Goal: Task Accomplishment & Management: Manage account settings

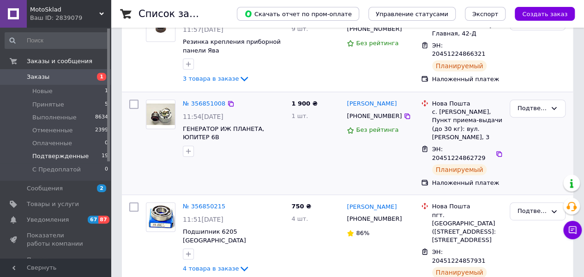
scroll to position [185, 0]
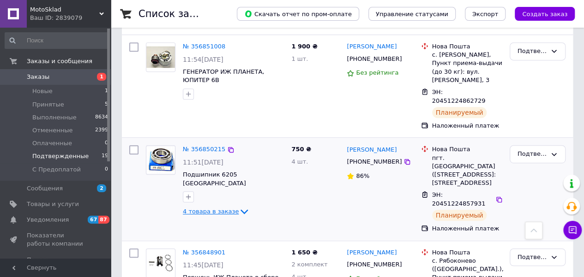
click at [208, 208] on span "4 товара в заказе" at bounding box center [211, 211] width 56 height 7
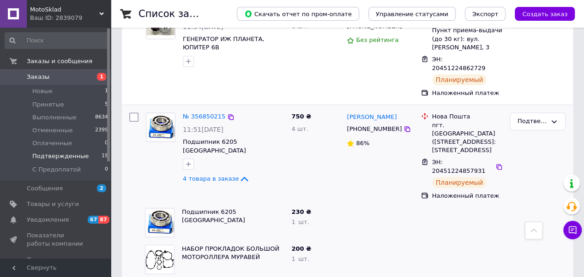
scroll to position [231, 0]
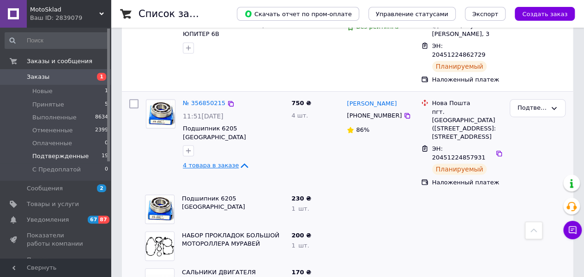
click at [213, 162] on span "4 товара в заказе" at bounding box center [211, 165] width 56 height 7
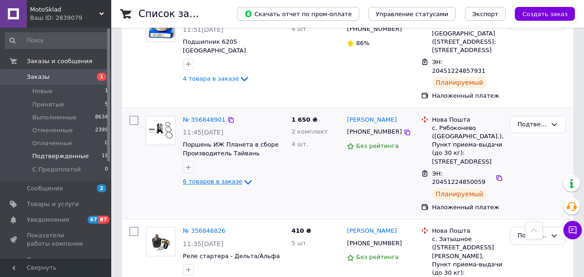
scroll to position [323, 0]
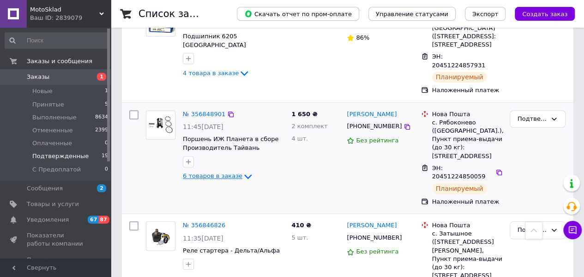
click at [219, 173] on span "6 товаров в заказе" at bounding box center [213, 176] width 60 height 7
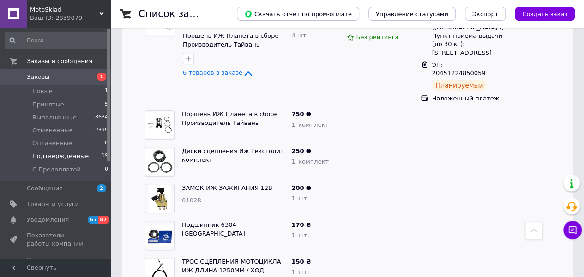
scroll to position [369, 0]
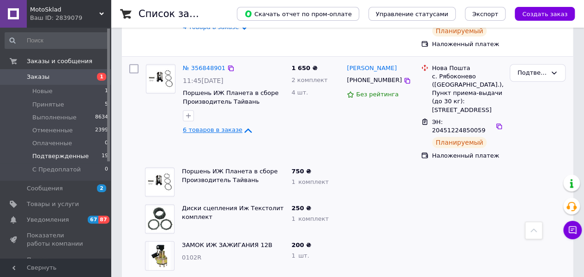
click at [195, 126] on span "6 товаров в заказе" at bounding box center [213, 129] width 60 height 7
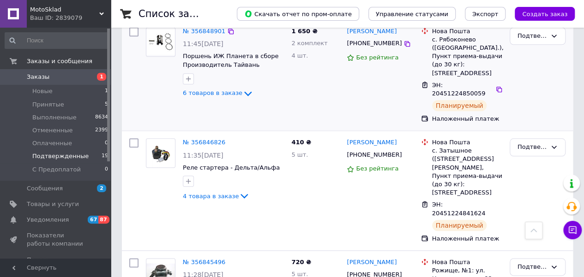
scroll to position [462, 0]
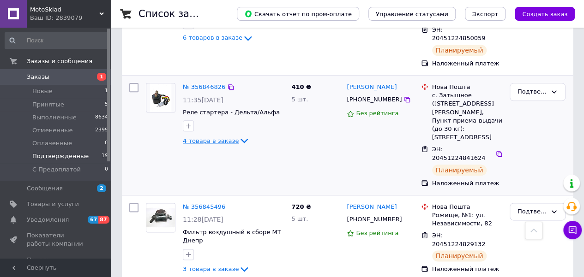
click at [219, 137] on span "4 товара в заказе" at bounding box center [211, 140] width 56 height 7
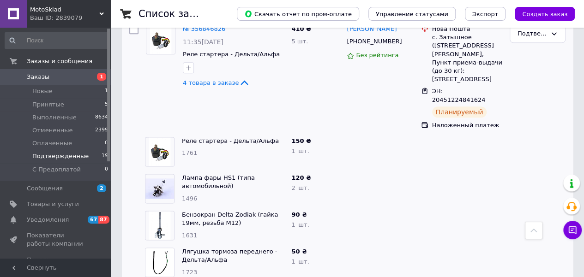
scroll to position [508, 0]
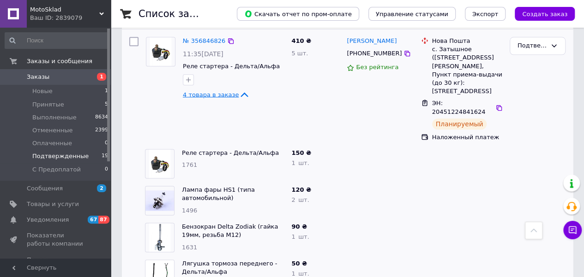
click at [214, 91] on span "4 товара в заказе" at bounding box center [211, 94] width 56 height 7
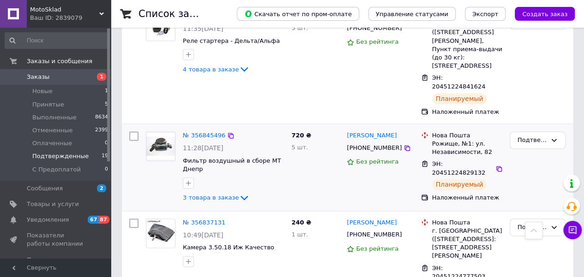
scroll to position [554, 0]
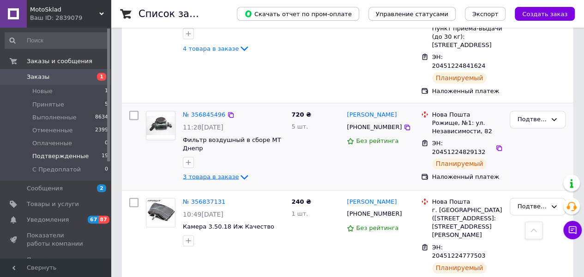
click at [222, 173] on span "3 товара в заказе" at bounding box center [211, 176] width 56 height 7
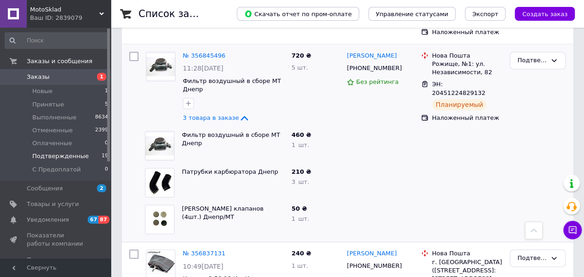
scroll to position [600, 0]
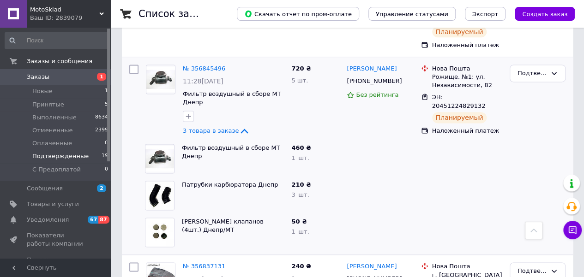
click at [343, 140] on div at bounding box center [380, 158] width 74 height 37
click at [213, 127] on span "3 товара в заказе" at bounding box center [211, 130] width 56 height 7
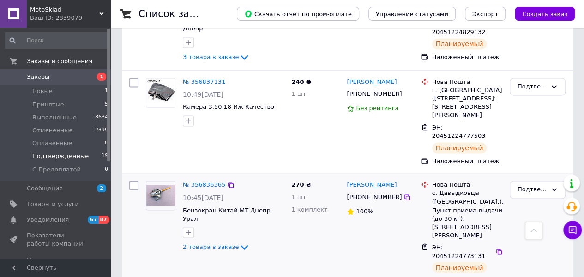
scroll to position [692, 0]
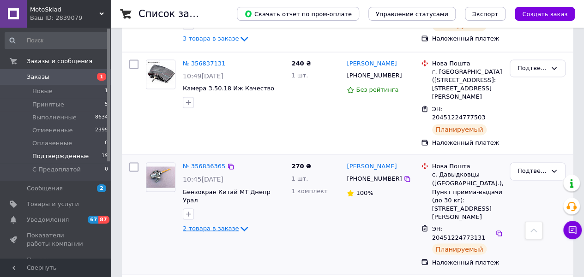
click at [196, 225] on span "2 товара в заказе" at bounding box center [211, 228] width 56 height 7
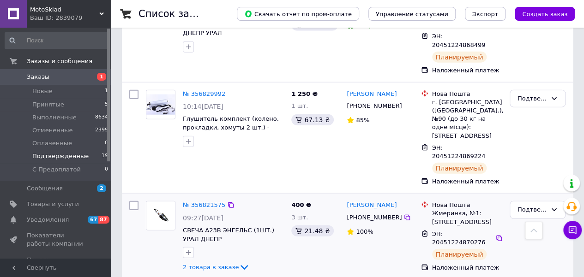
scroll to position [1061, 0]
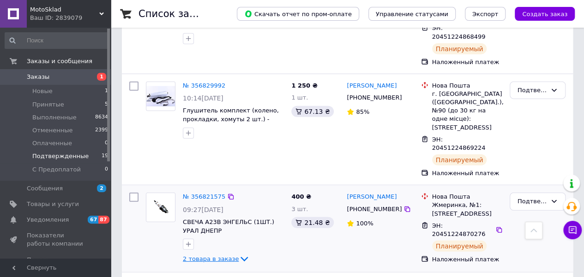
click at [205, 256] on span "2 товара в заказе" at bounding box center [211, 259] width 56 height 7
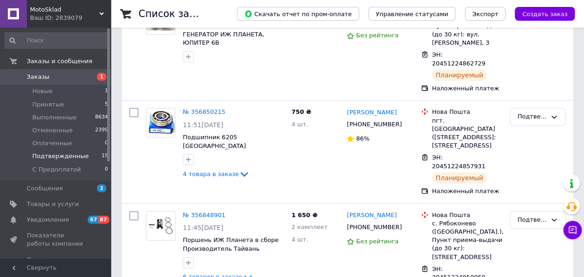
scroll to position [223, 0]
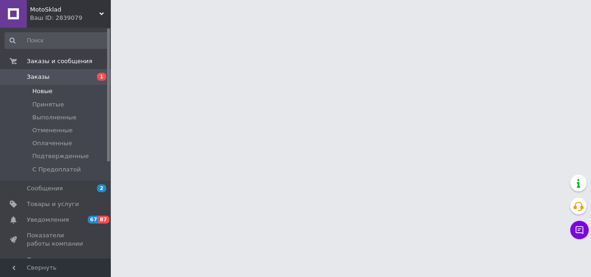
drag, startPoint x: 33, startPoint y: 93, endPoint x: 38, endPoint y: 94, distance: 4.7
click at [33, 93] on span "Новые" at bounding box center [42, 91] width 20 height 8
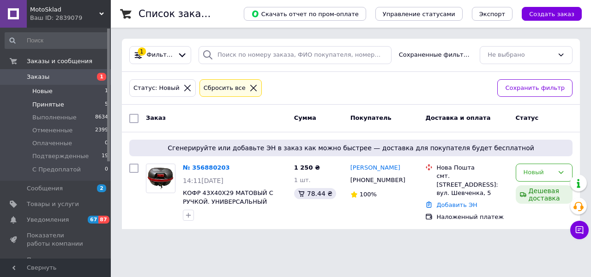
click at [51, 102] on span "Принятые" at bounding box center [48, 105] width 32 height 8
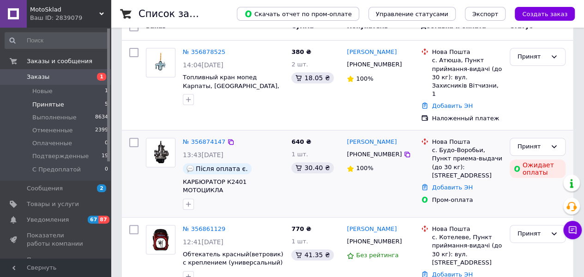
scroll to position [92, 0]
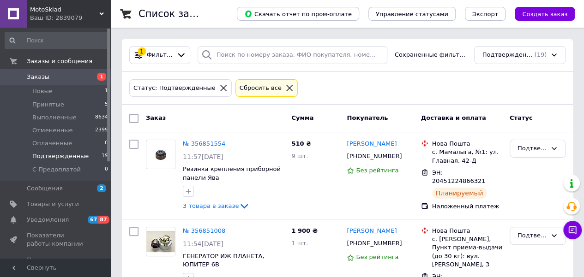
click at [135, 119] on input "checkbox" at bounding box center [133, 118] width 9 height 9
checkbox input "true"
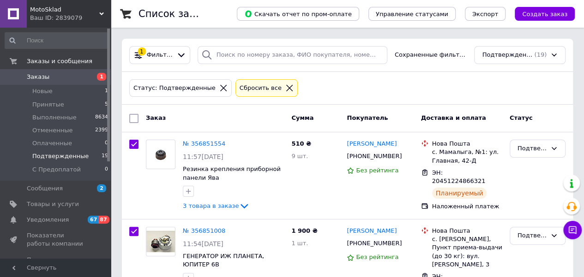
checkbox input "true"
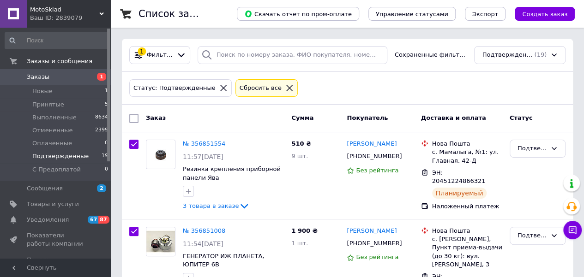
checkbox input "true"
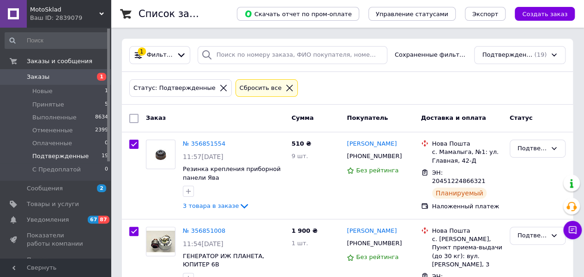
checkbox input "true"
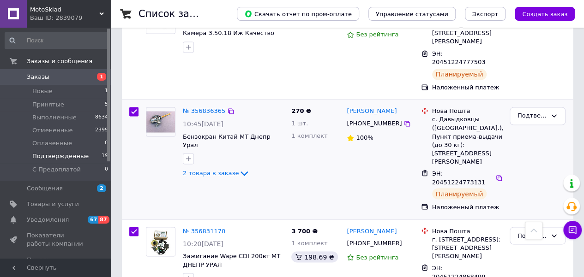
scroll to position [738, 0]
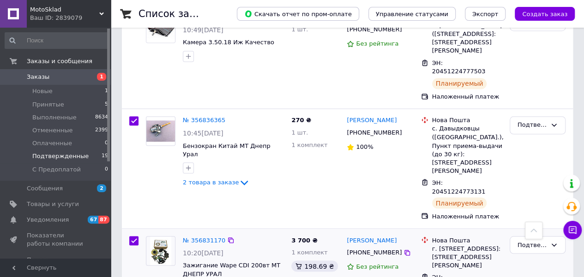
click at [133, 236] on input "checkbox" at bounding box center [133, 240] width 9 height 9
checkbox input "false"
checkbox input "true"
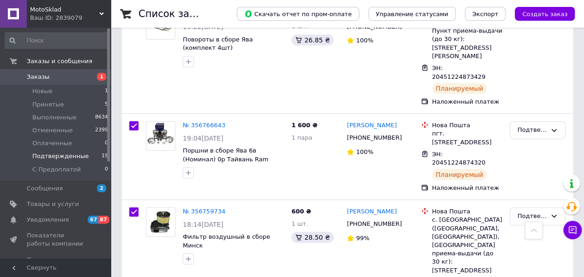
scroll to position [1523, 0]
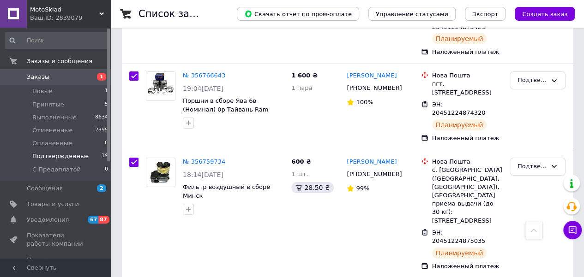
checkbox input "false"
checkbox input "true"
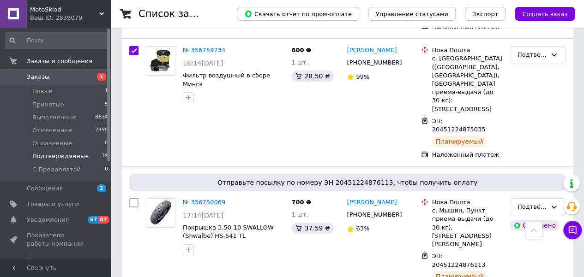
scroll to position [1645, 0]
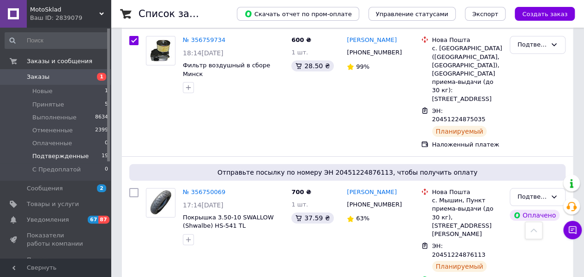
checkbox input "false"
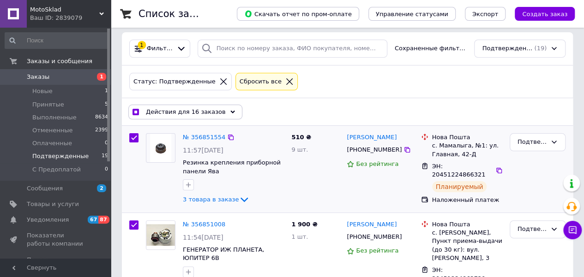
scroll to position [0, 0]
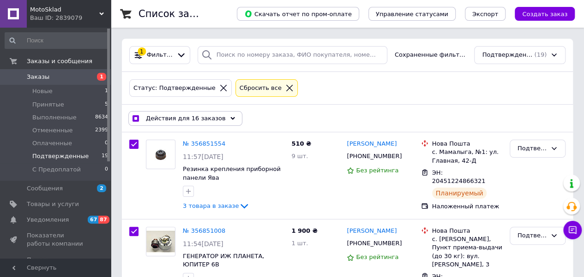
click at [175, 114] on span "Действия для 16 заказов" at bounding box center [186, 118] width 80 height 8
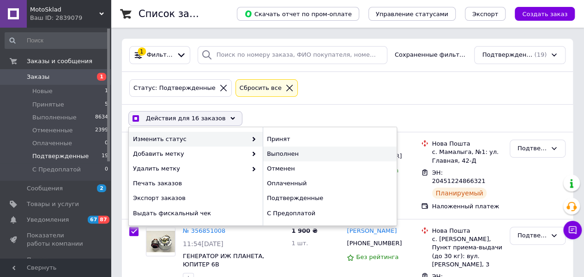
checkbox input "true"
click at [282, 153] on div "Выполнен" at bounding box center [330, 154] width 134 height 15
checkbox input "false"
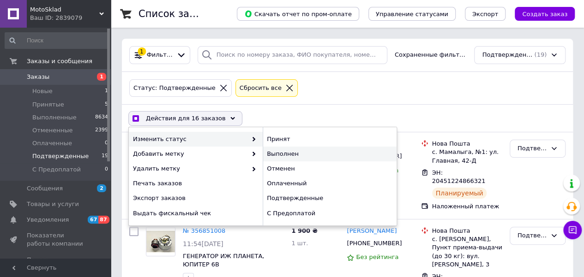
checkbox input "false"
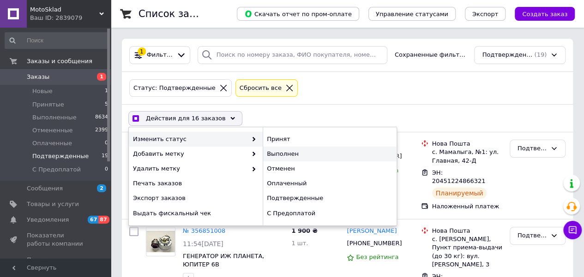
checkbox input "false"
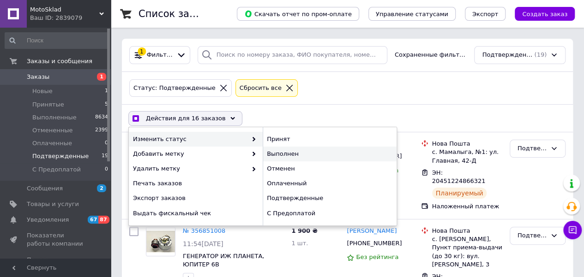
checkbox input "false"
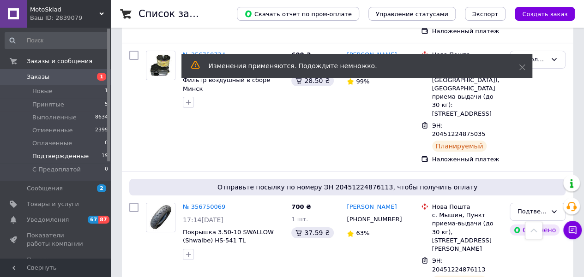
scroll to position [1645, 0]
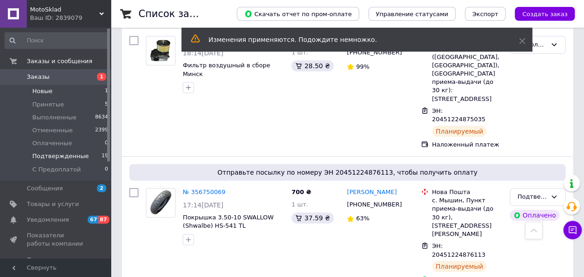
click at [48, 91] on span "Новые" at bounding box center [42, 91] width 20 height 8
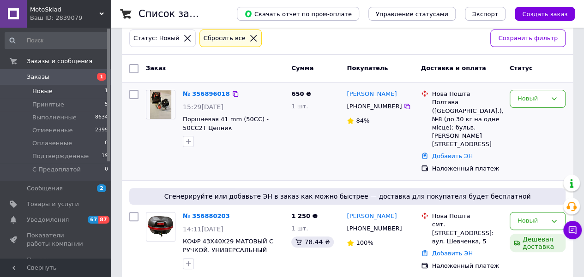
scroll to position [51, 0]
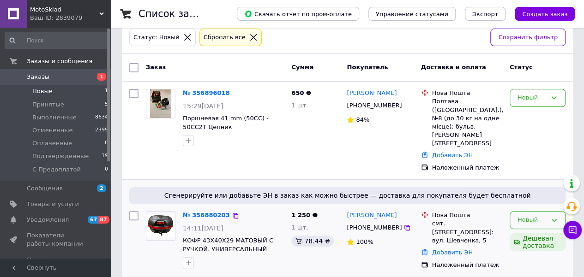
click at [536, 216] on div "Новый" at bounding box center [531, 221] width 29 height 10
click at [529, 231] on li "Принят" at bounding box center [537, 239] width 55 height 17
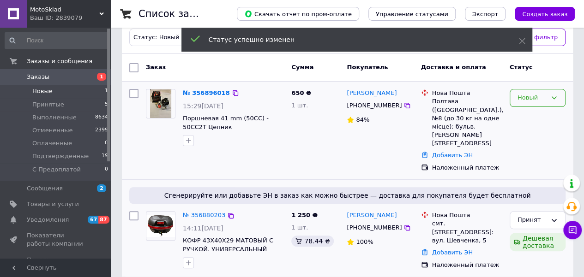
click at [543, 100] on div "Новый" at bounding box center [531, 98] width 29 height 10
click at [538, 118] on li "Принят" at bounding box center [537, 117] width 55 height 17
click at [50, 219] on span "Уведомления" at bounding box center [48, 220] width 42 height 8
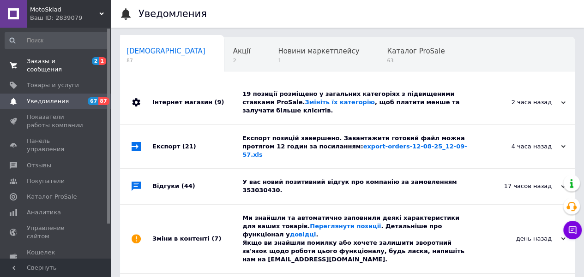
click at [51, 60] on span "Заказы и сообщения" at bounding box center [56, 65] width 59 height 17
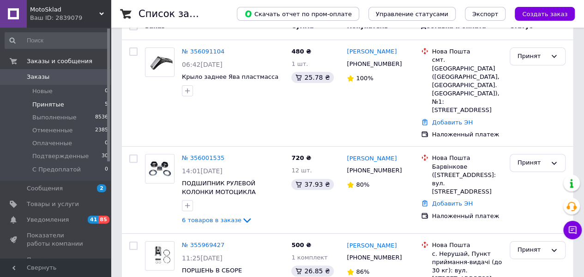
scroll to position [92, 0]
